Goal: Task Accomplishment & Management: Manage account settings

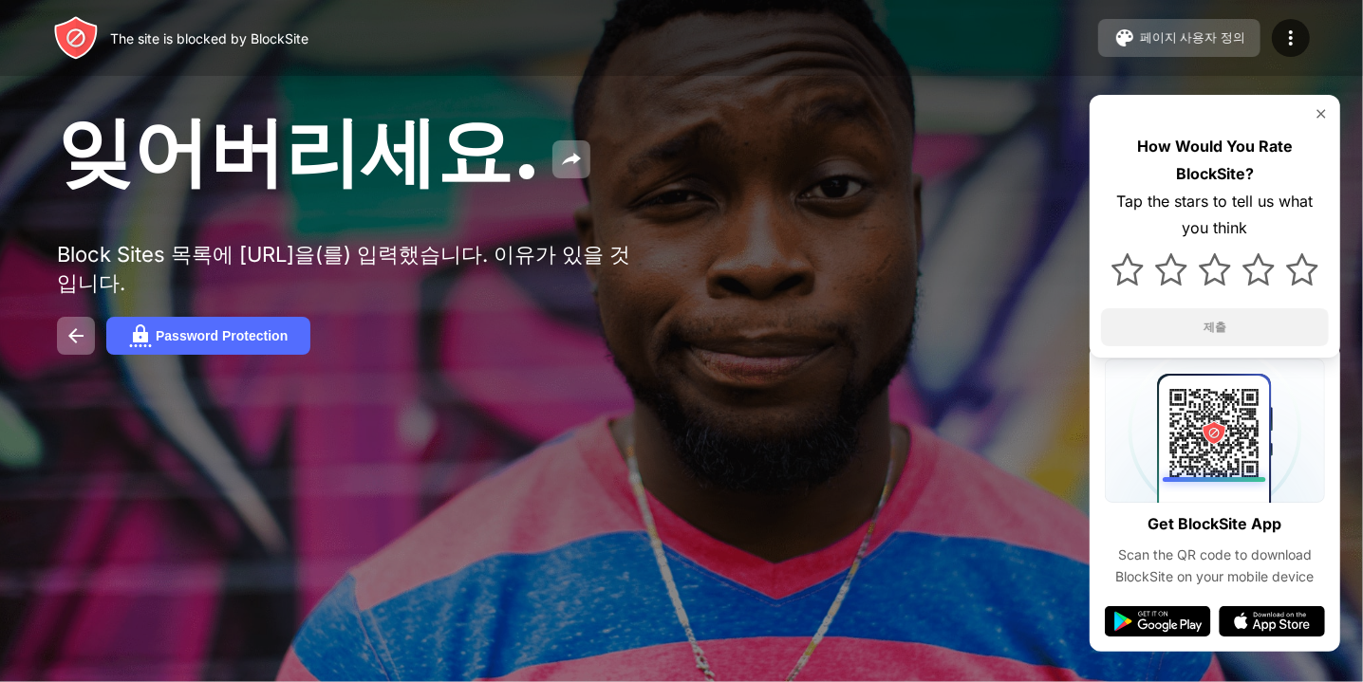
click at [1163, 35] on div "페이지 사용자 정의" at bounding box center [1192, 37] width 105 height 17
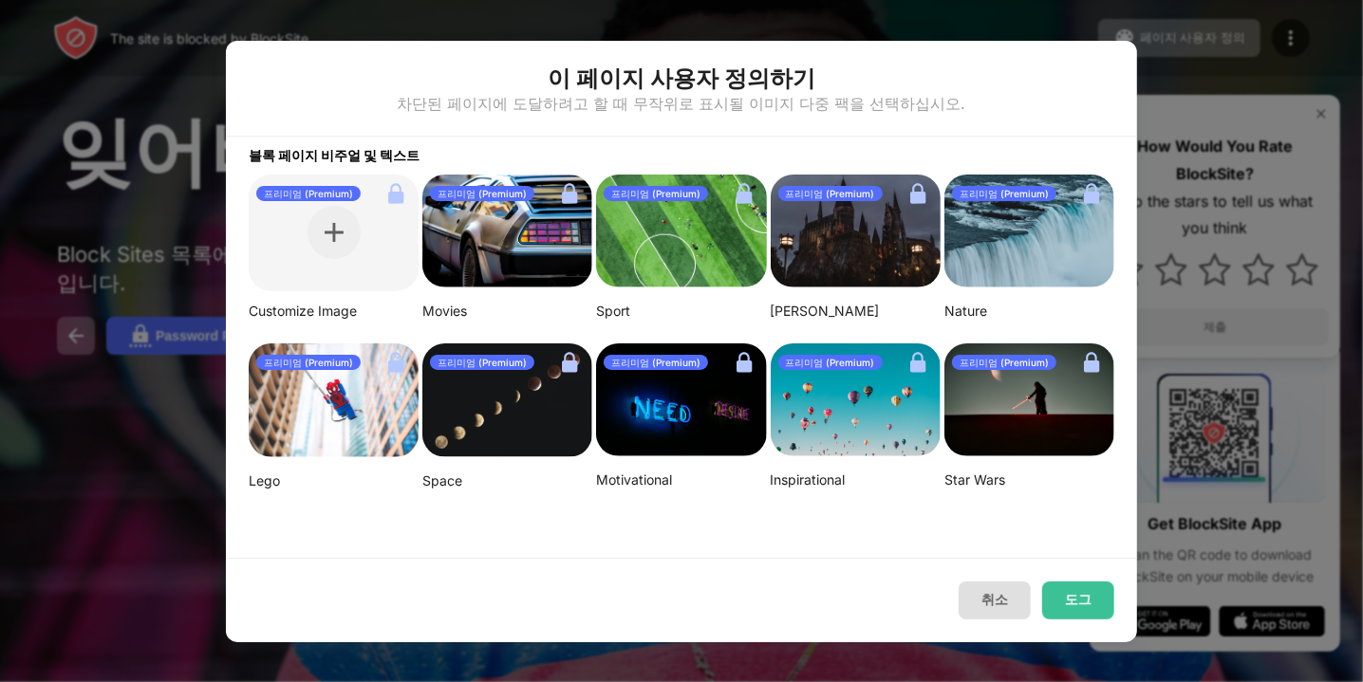
click at [980, 614] on button "취소" at bounding box center [994, 601] width 72 height 38
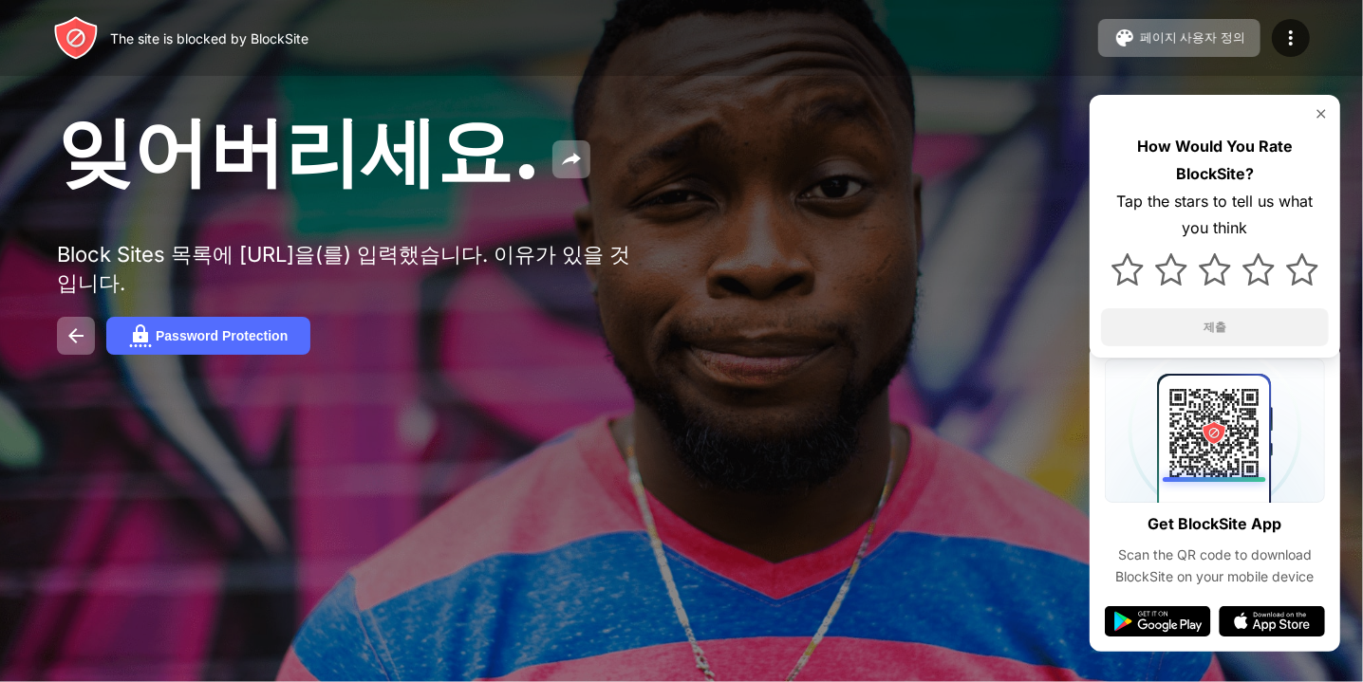
click at [1327, 111] on img at bounding box center [1320, 113] width 15 height 15
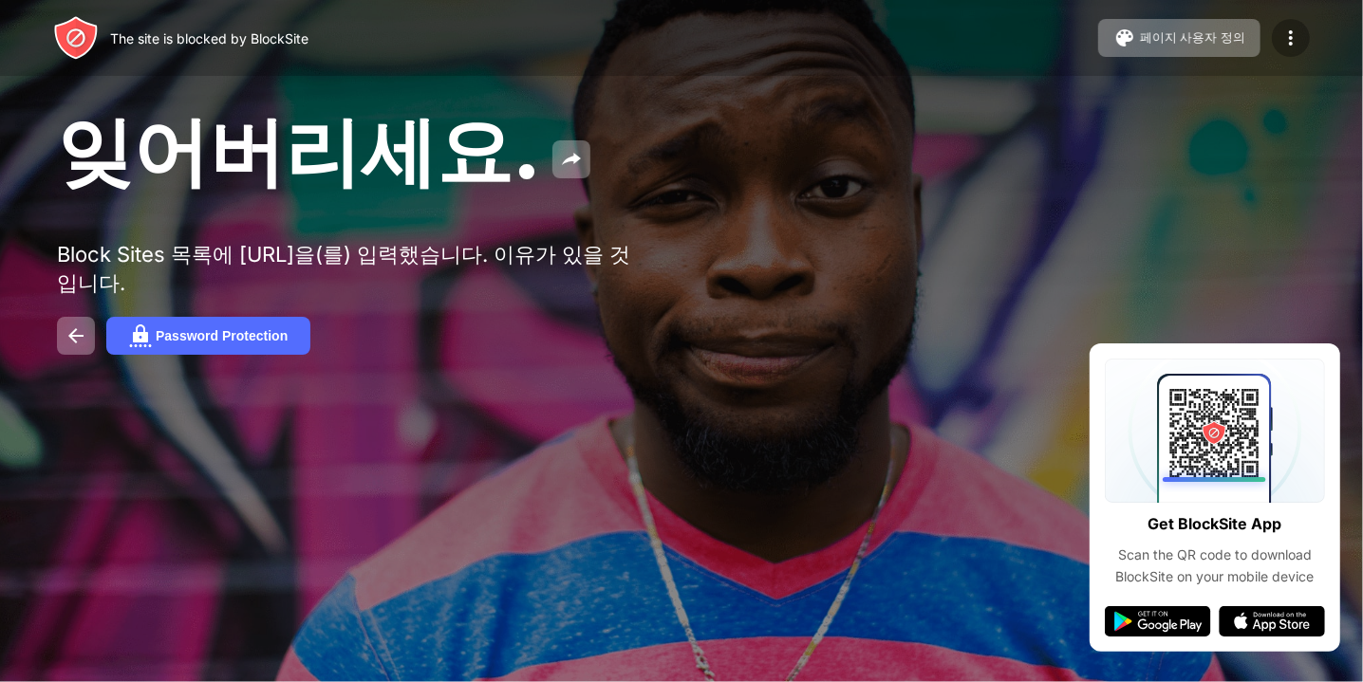
click at [1303, 46] on div at bounding box center [1291, 38] width 38 height 38
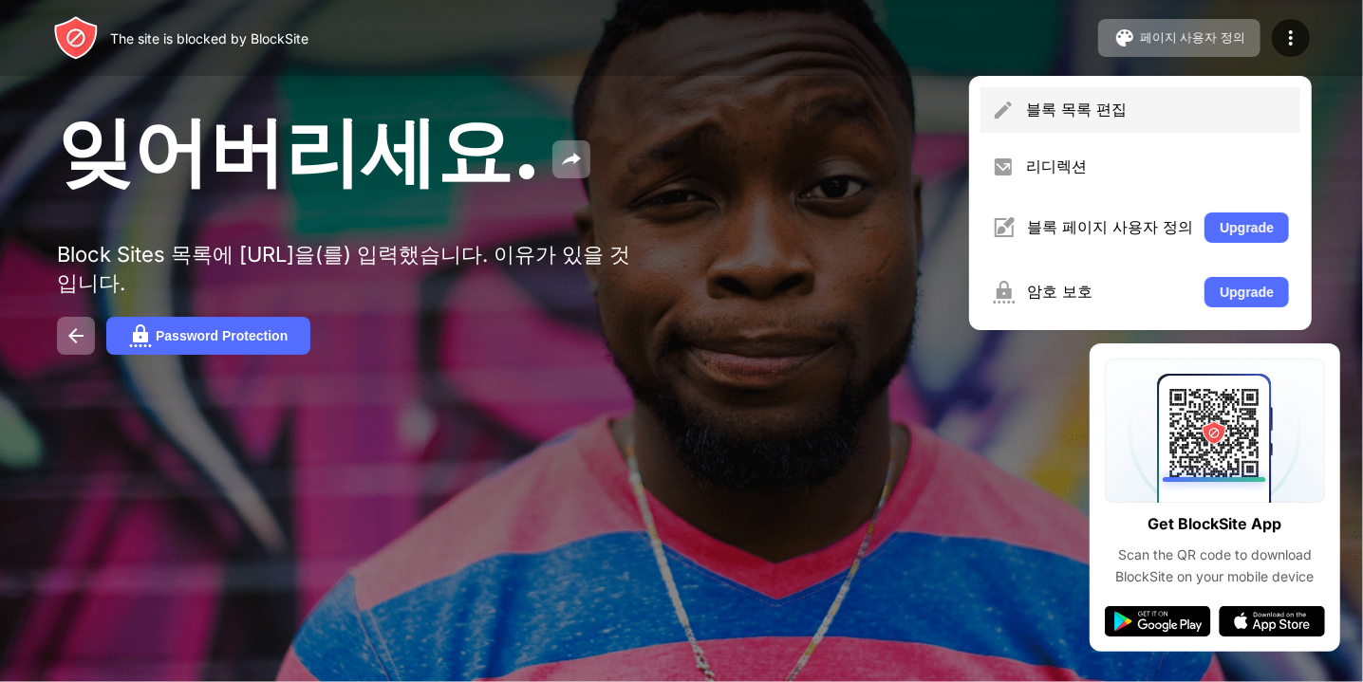
click at [1121, 114] on div "블록 목록 편집" at bounding box center [1157, 110] width 263 height 21
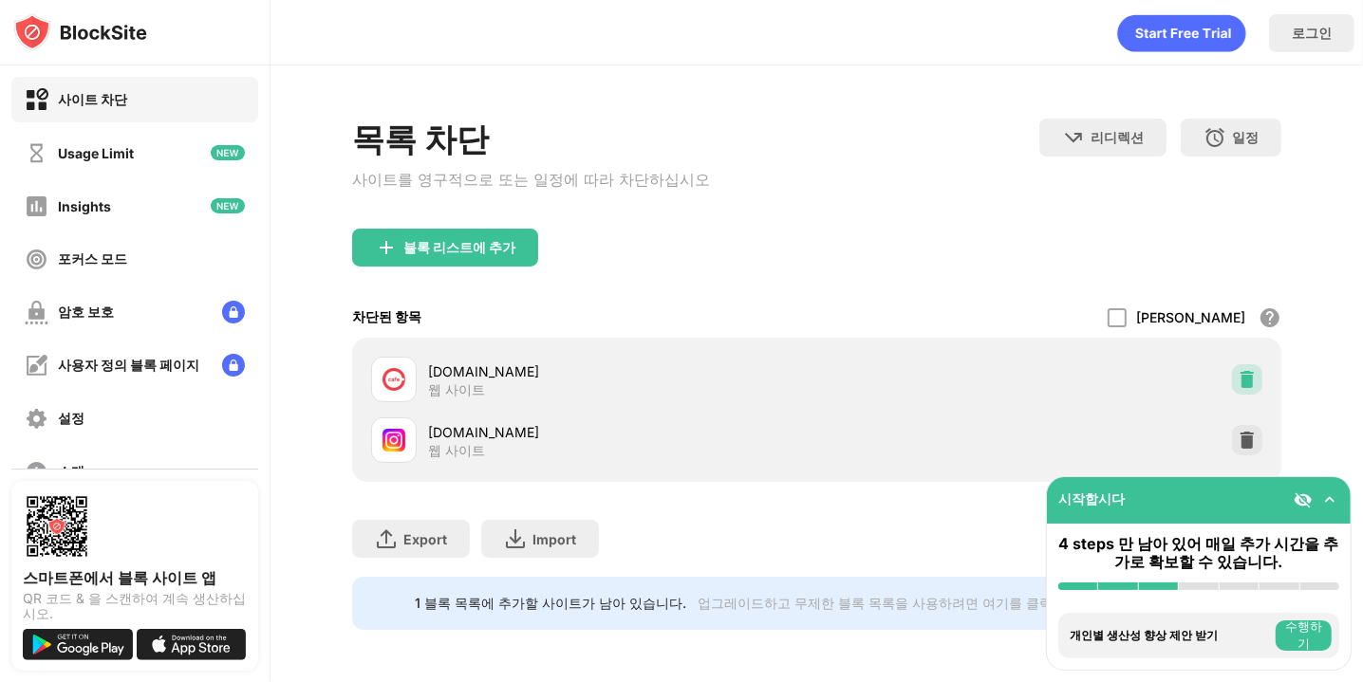
click at [1232, 395] on div at bounding box center [1247, 379] width 30 height 30
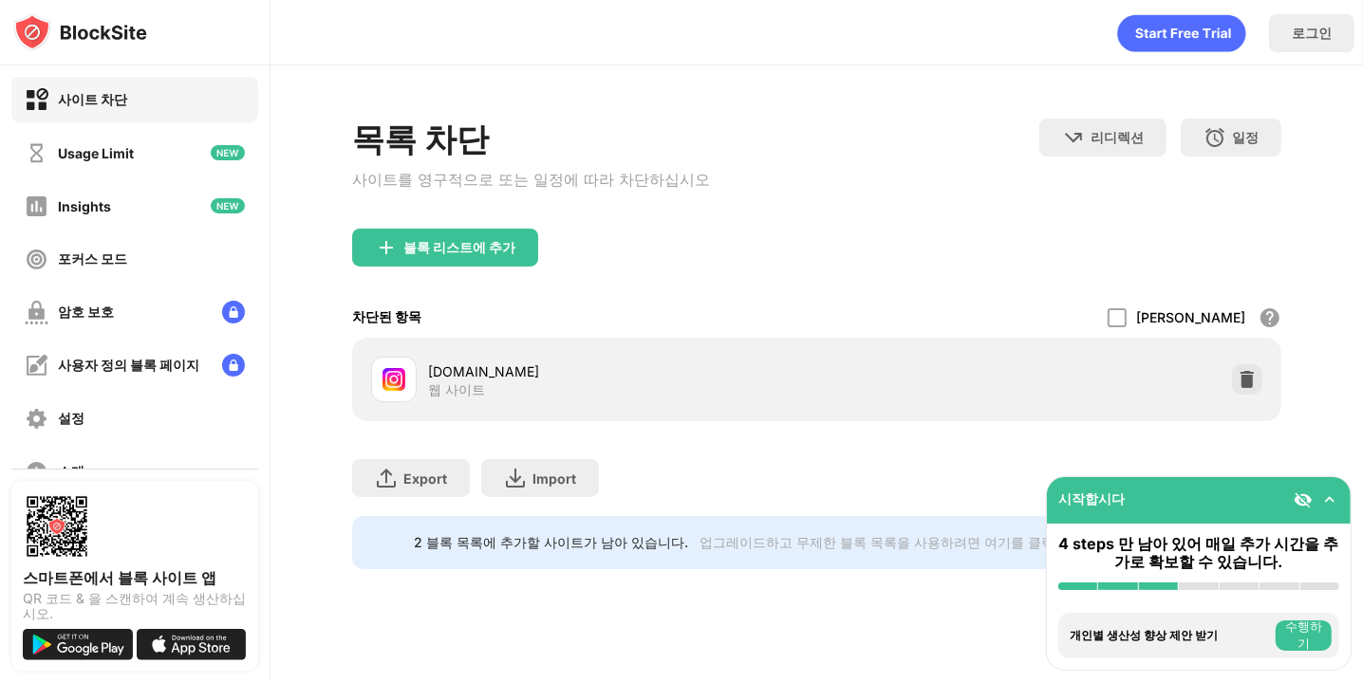
click at [1249, 386] on img at bounding box center [1246, 379] width 19 height 19
